Goal: Navigation & Orientation: Find specific page/section

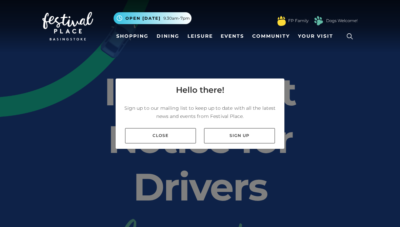
click at [257, 137] on link "Sign up" at bounding box center [239, 135] width 71 height 15
click at [124, 40] on link "Shopping" at bounding box center [133, 36] width 38 height 13
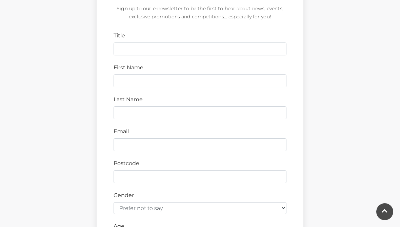
scroll to position [237, 0]
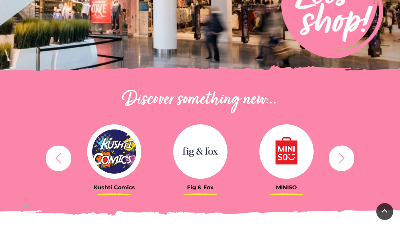
scroll to position [220, 0]
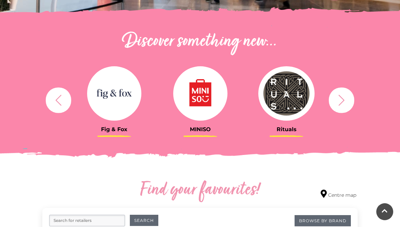
click at [346, 97] on icon "button" at bounding box center [342, 100] width 13 height 13
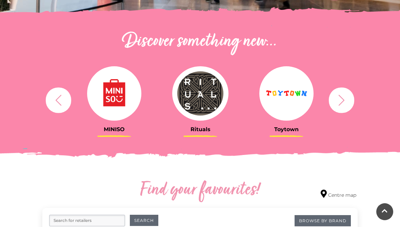
click at [343, 103] on icon "button" at bounding box center [342, 100] width 13 height 13
click at [343, 101] on icon "button" at bounding box center [342, 99] width 6 height 11
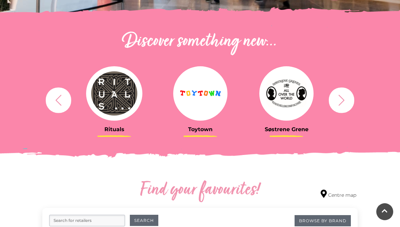
click at [343, 100] on icon "button" at bounding box center [342, 100] width 13 height 13
click at [343, 99] on icon "button" at bounding box center [342, 100] width 13 height 13
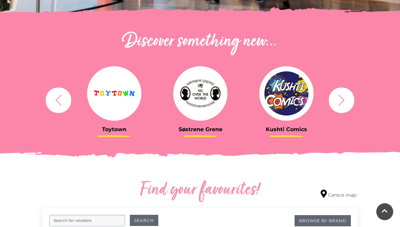
click at [345, 98] on icon "button" at bounding box center [342, 100] width 13 height 13
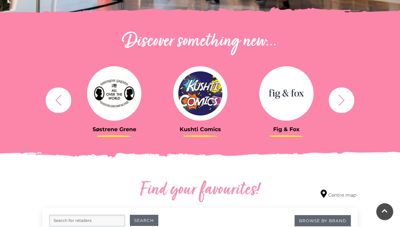
click at [341, 100] on icon "button" at bounding box center [342, 100] width 13 height 13
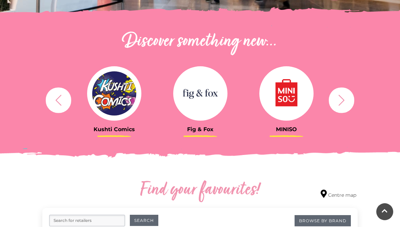
click at [123, 76] on img at bounding box center [114, 93] width 54 height 54
click at [120, 87] on img at bounding box center [114, 93] width 54 height 54
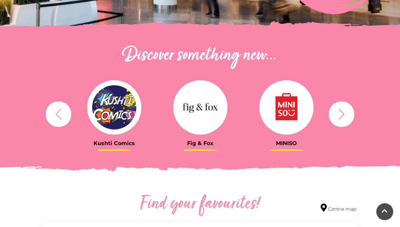
click at [349, 124] on button "button" at bounding box center [341, 113] width 25 height 25
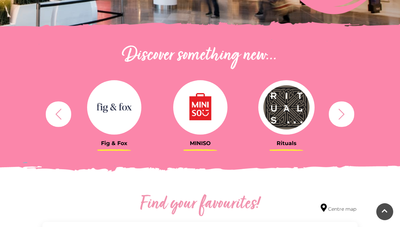
click at [344, 113] on icon "button" at bounding box center [342, 113] width 6 height 11
click at [344, 114] on icon "button" at bounding box center [342, 113] width 6 height 11
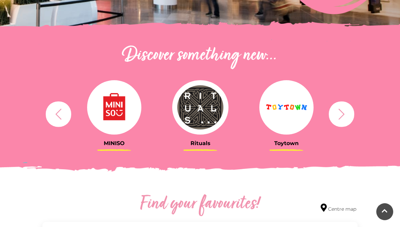
click at [341, 121] on button "button" at bounding box center [341, 113] width 25 height 25
click at [343, 118] on icon "button" at bounding box center [342, 114] width 13 height 13
click at [342, 118] on icon "button" at bounding box center [342, 114] width 13 height 13
click at [345, 118] on icon "button" at bounding box center [342, 114] width 13 height 13
click at [345, 117] on icon "button" at bounding box center [342, 114] width 13 height 13
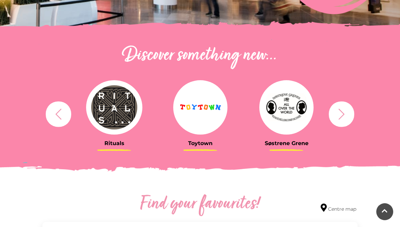
click at [342, 115] on icon "button" at bounding box center [342, 113] width 6 height 11
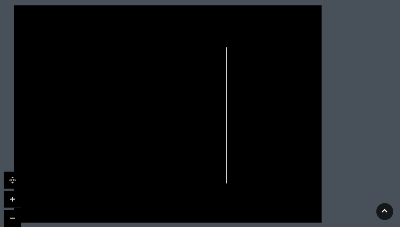
scroll to position [430, 0]
